Goal: Task Accomplishment & Management: Complete application form

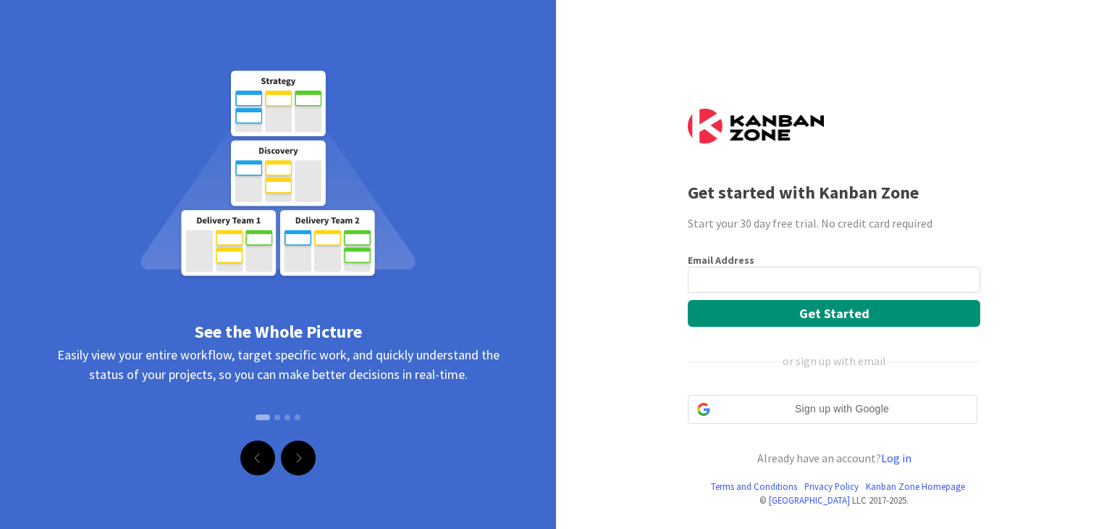
click at [787, 282] on input "email" at bounding box center [834, 280] width 293 height 26
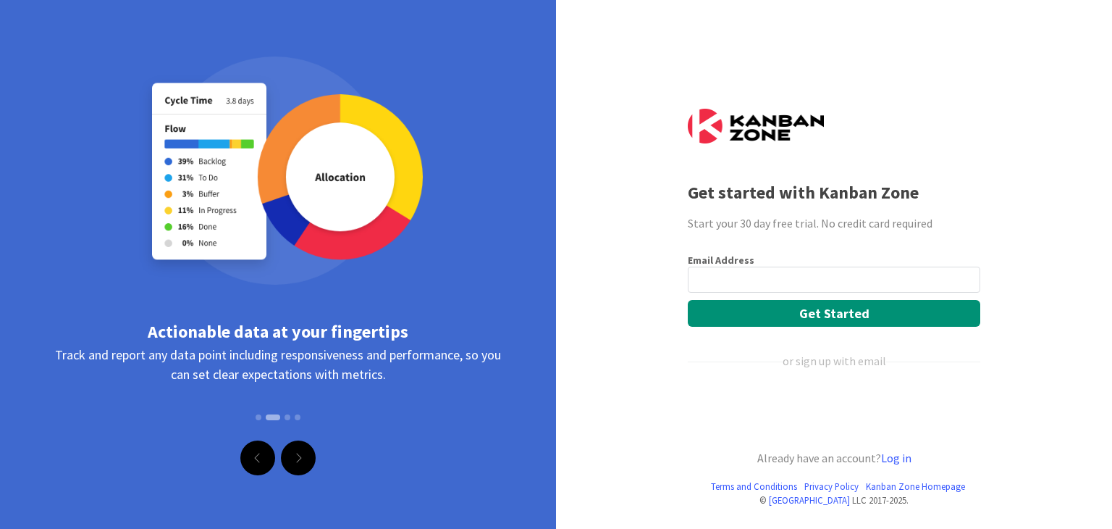
type input "[EMAIL_ADDRESS][DOMAIN_NAME]"
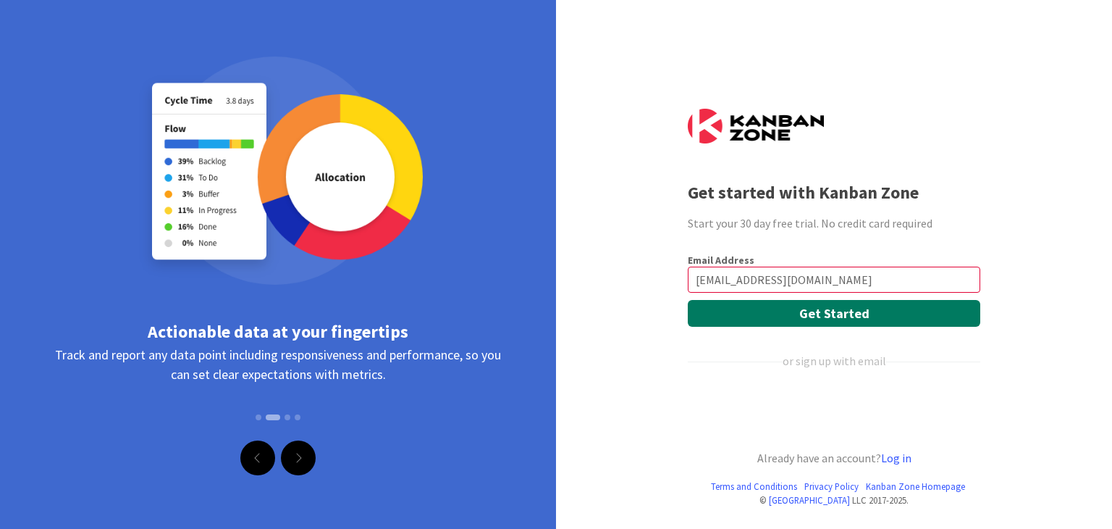
click at [813, 316] on button "Get Started" at bounding box center [834, 313] width 293 height 27
